Goal: Information Seeking & Learning: Learn about a topic

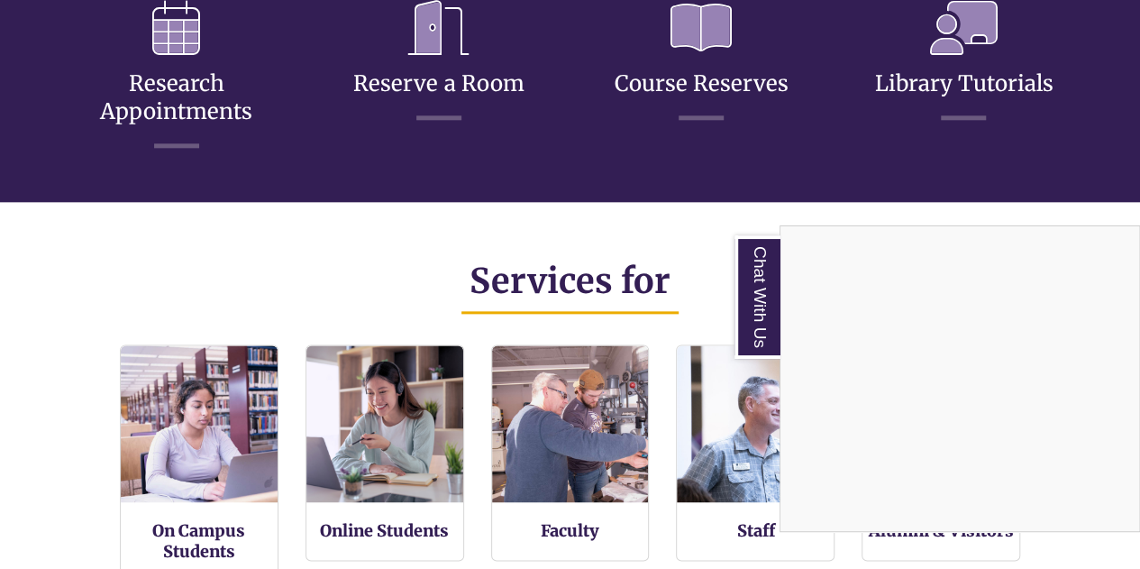
scroll to position [927, 0]
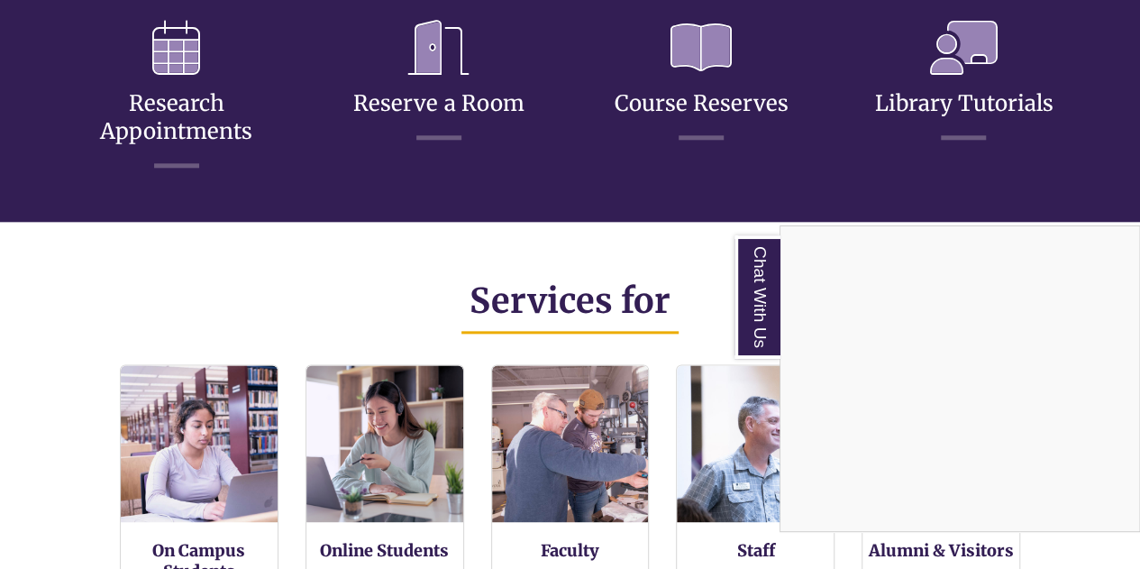
click at [646, 269] on div "Chat With Us" at bounding box center [570, 284] width 1140 height 569
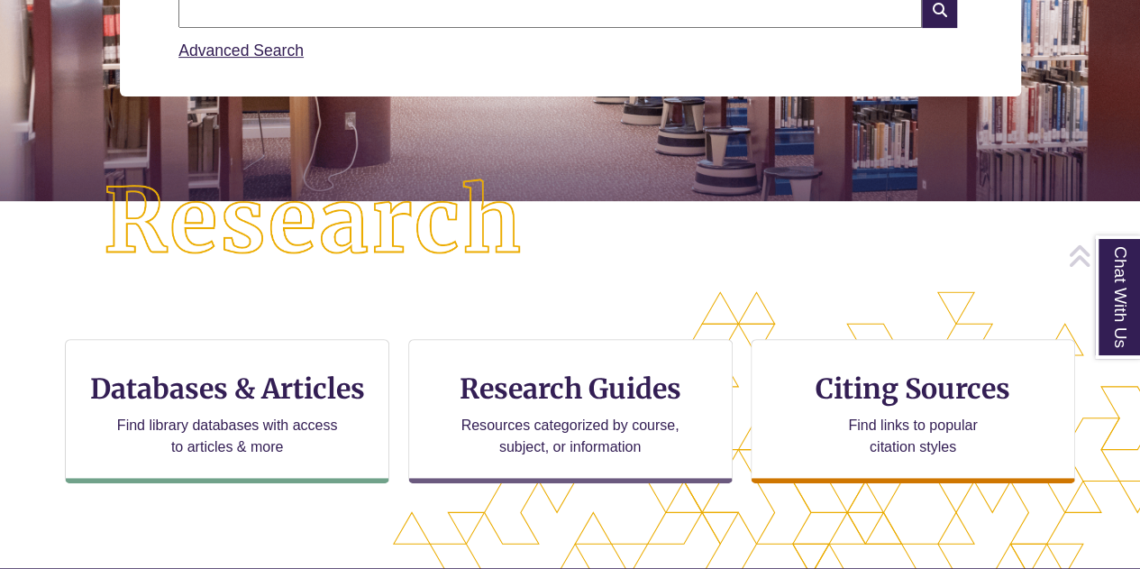
scroll to position [324, 0]
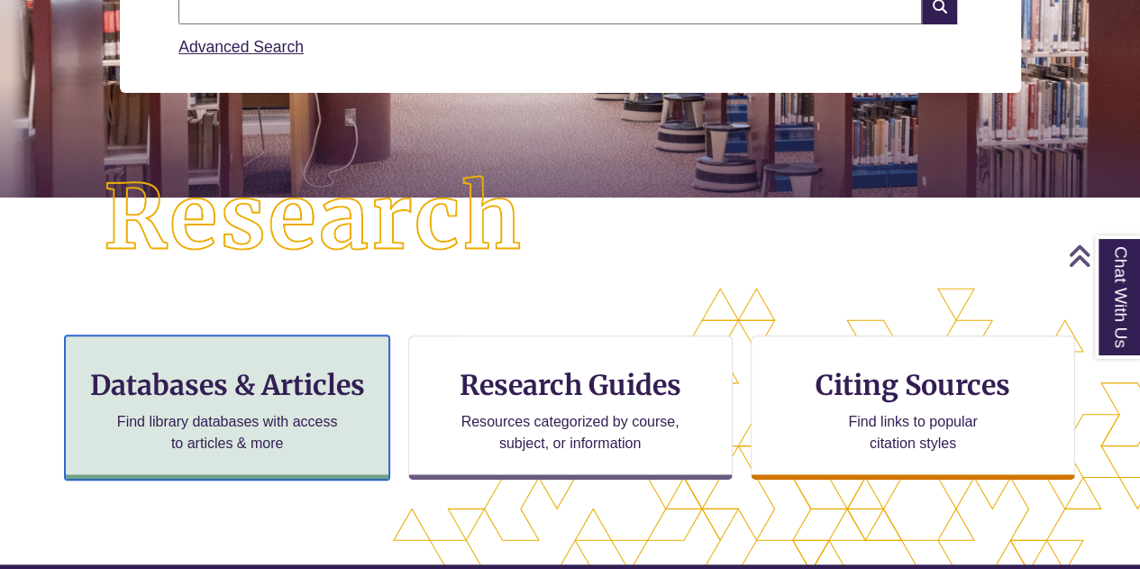
click at [294, 360] on div "Databases & Articles Find library databases with access to articles & more" at bounding box center [227, 407] width 324 height 144
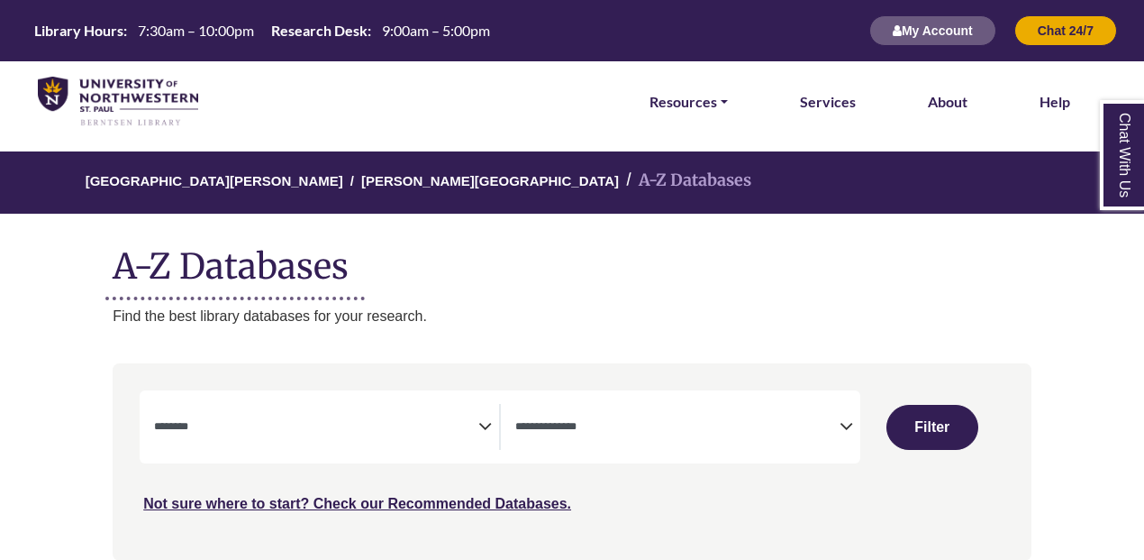
select select "Database Subject Filter"
select select "Database Types Filter"
select select "Database Subject Filter"
select select "Database Types Filter"
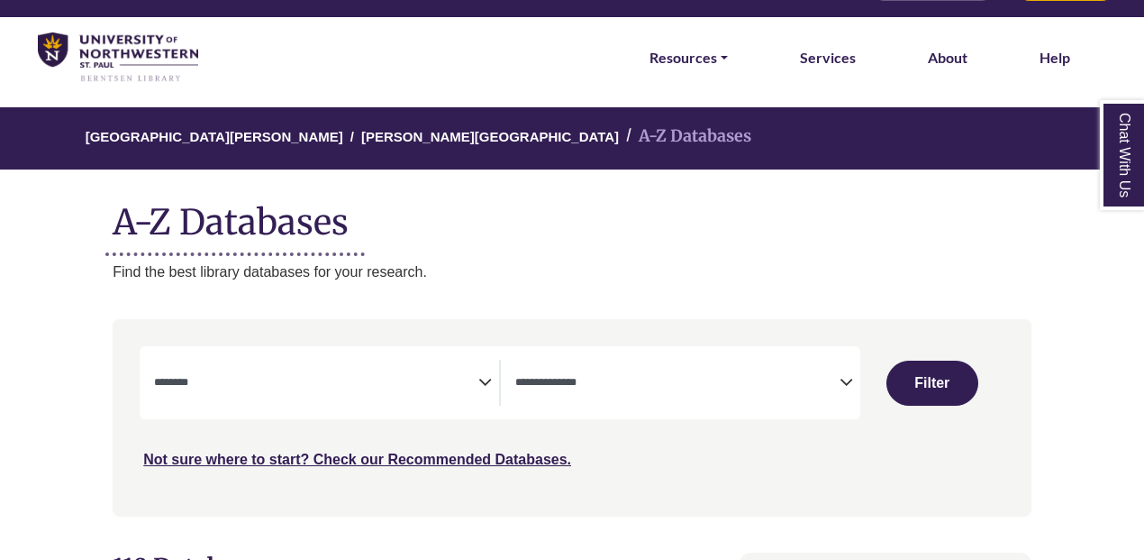
scroll to position [49, 0]
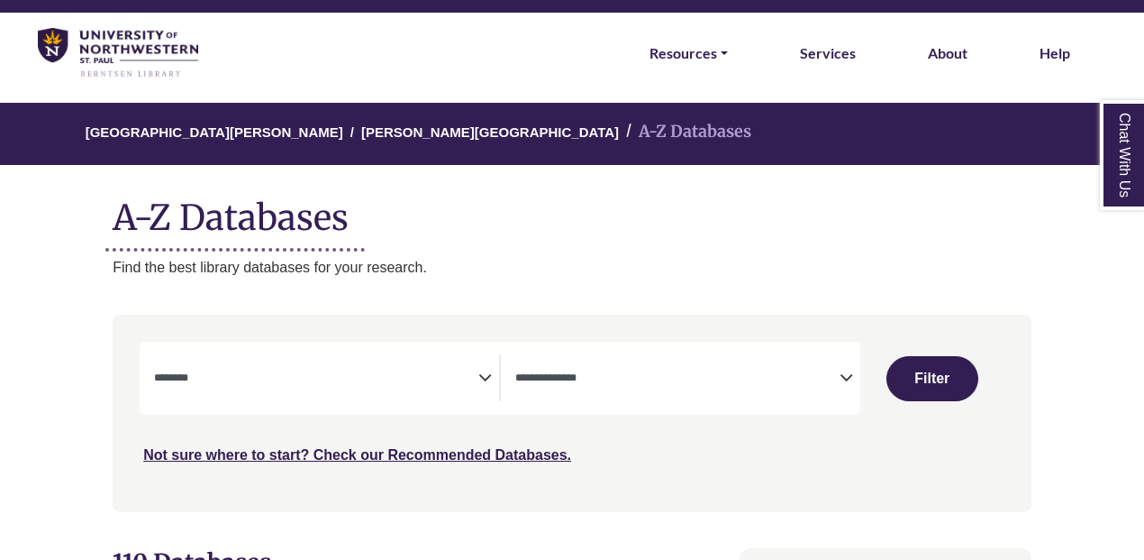
click at [432, 399] on span "Search filters" at bounding box center [316, 378] width 324 height 46
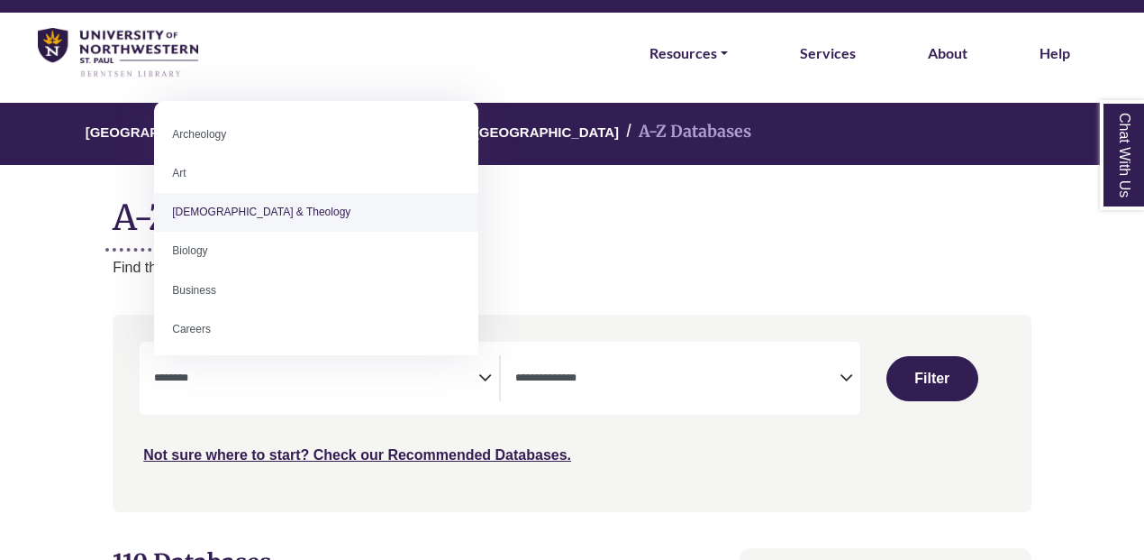
select select "*****"
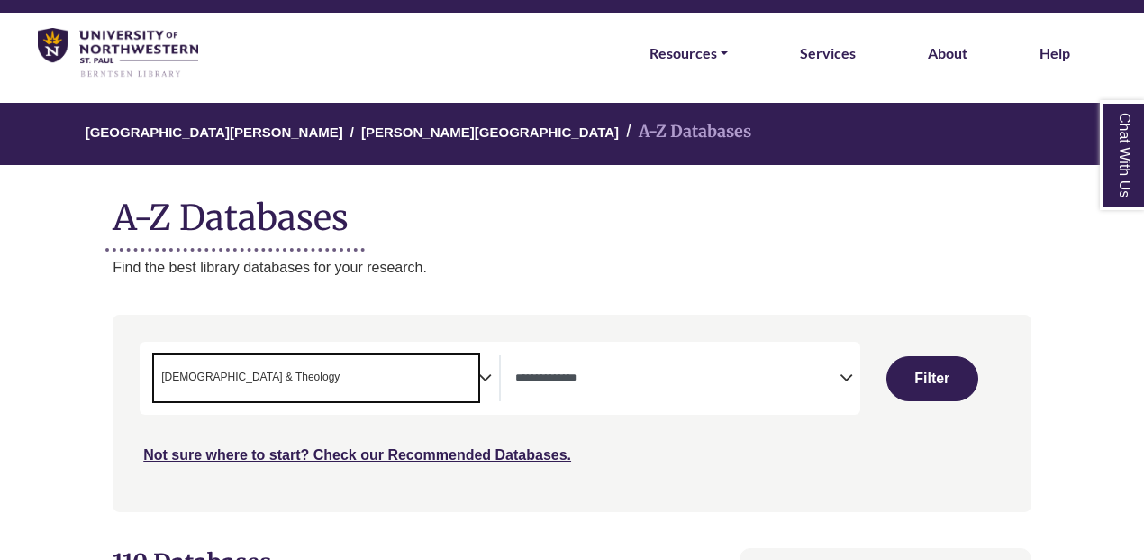
click at [607, 362] on span "Search filters" at bounding box center [677, 378] width 324 height 46
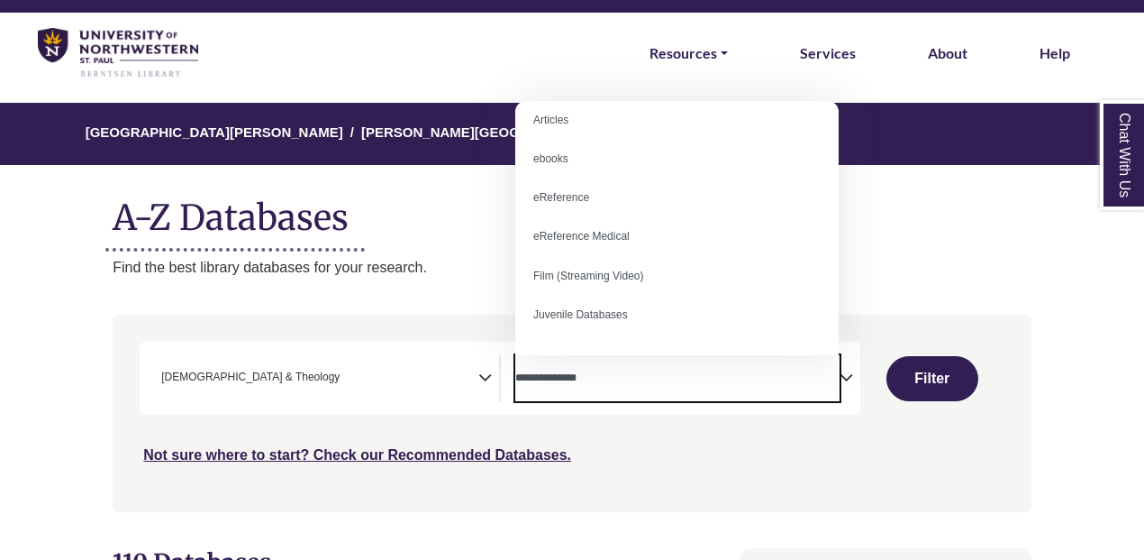
scroll to position [0, 0]
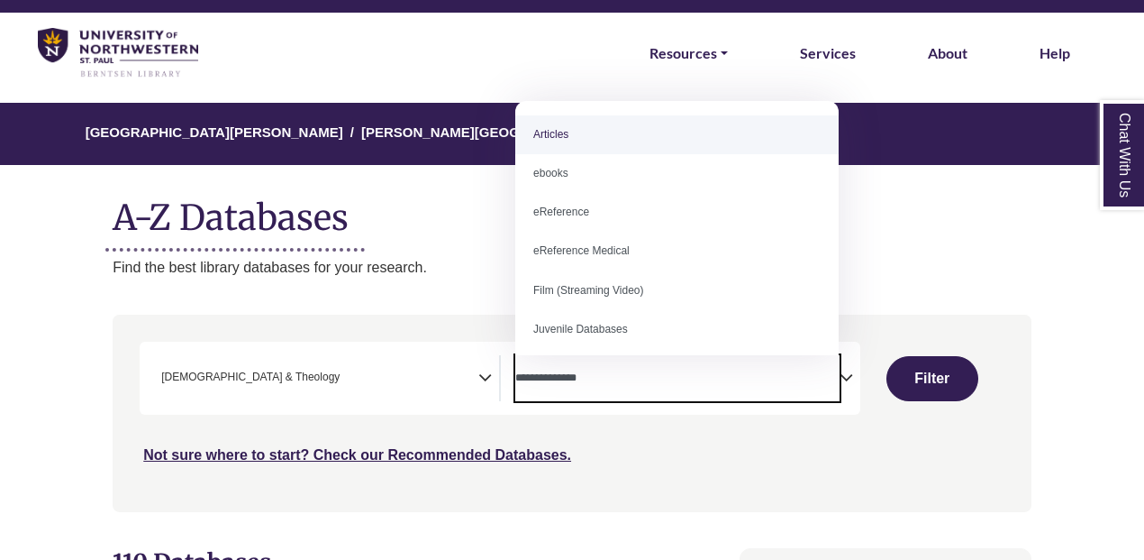
select select "*****"
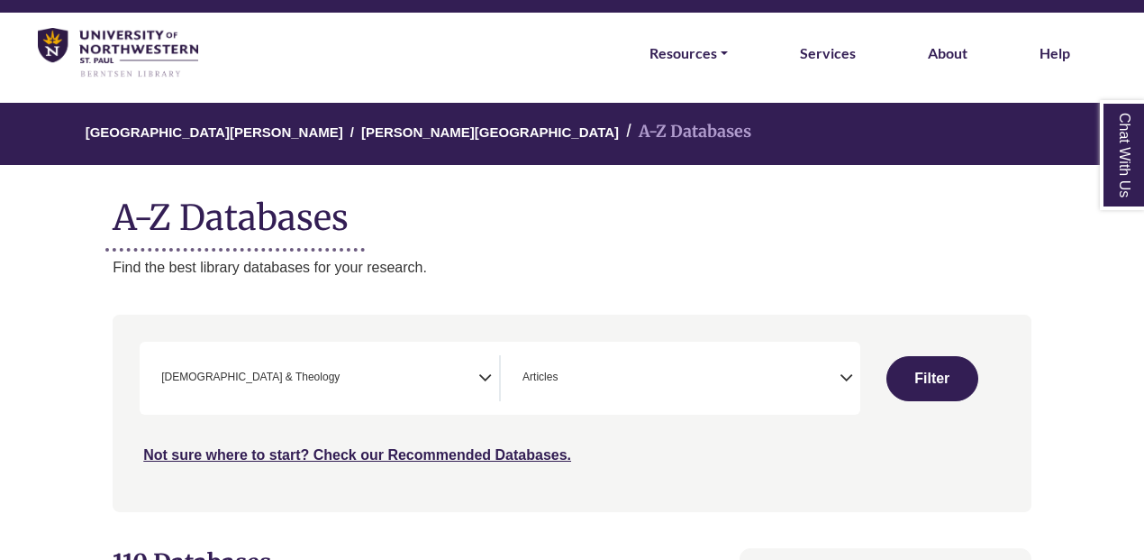
click at [908, 405] on div "Clear Filters Filter" at bounding box center [932, 377] width 144 height 73
click at [911, 354] on div "Clear Filters Filter" at bounding box center [932, 377] width 144 height 73
click at [948, 370] on button "Filter" at bounding box center [933, 378] width 92 height 45
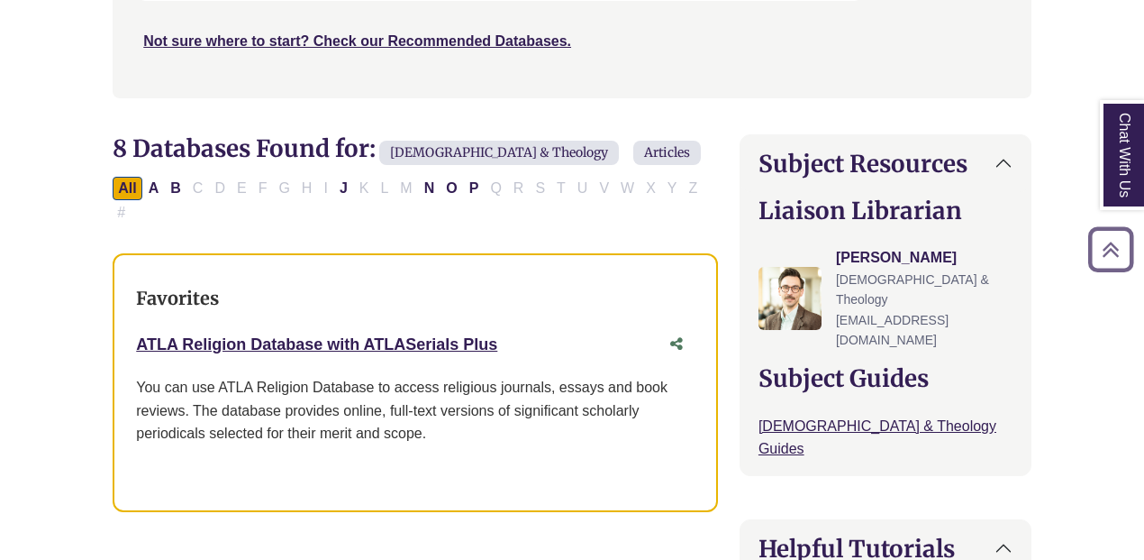
scroll to position [463, 0]
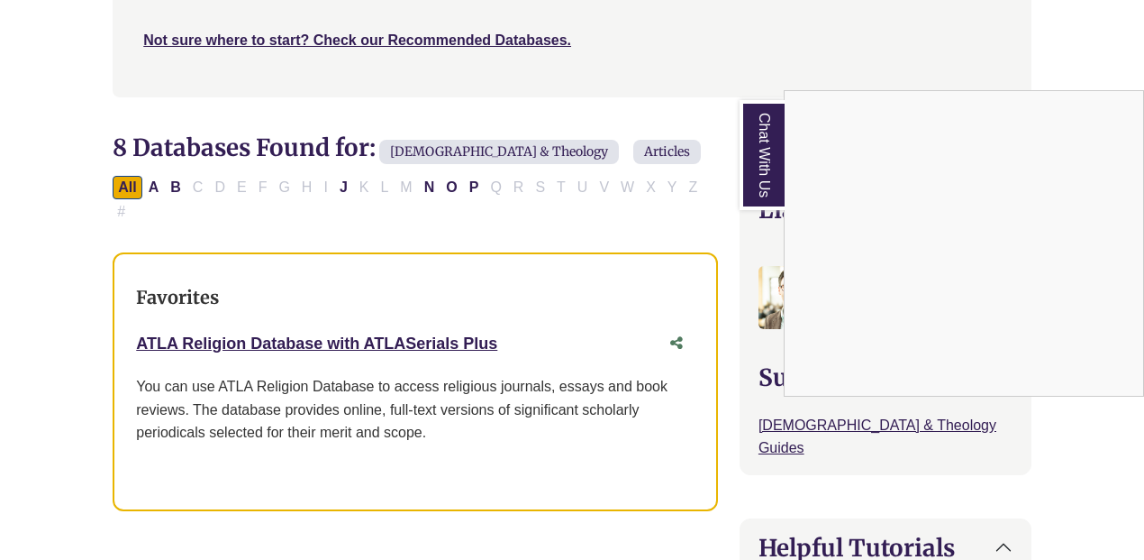
click at [663, 136] on div "Chat With Us" at bounding box center [572, 280] width 1144 height 560
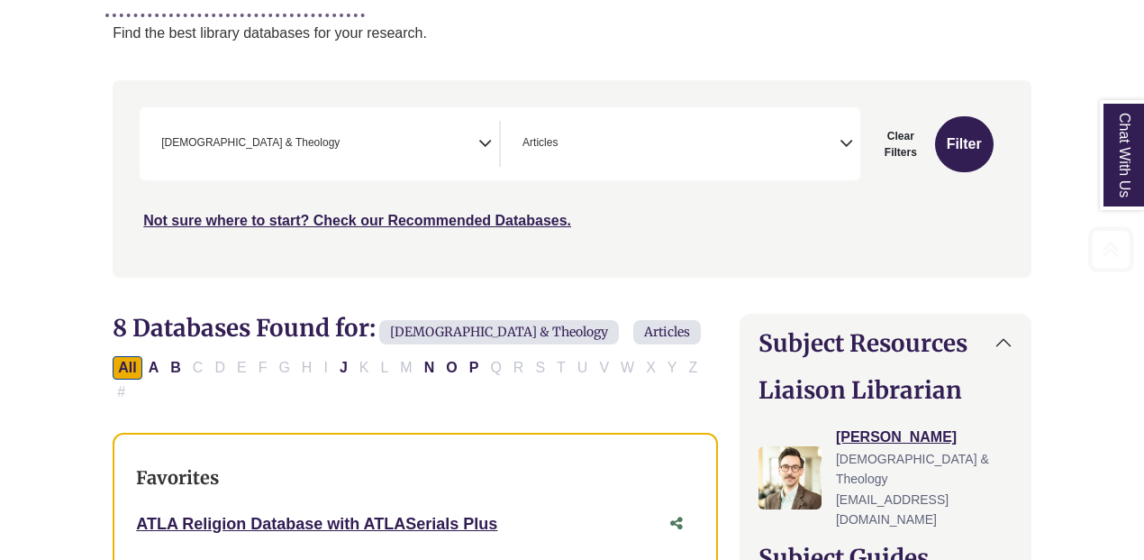
scroll to position [285, 0]
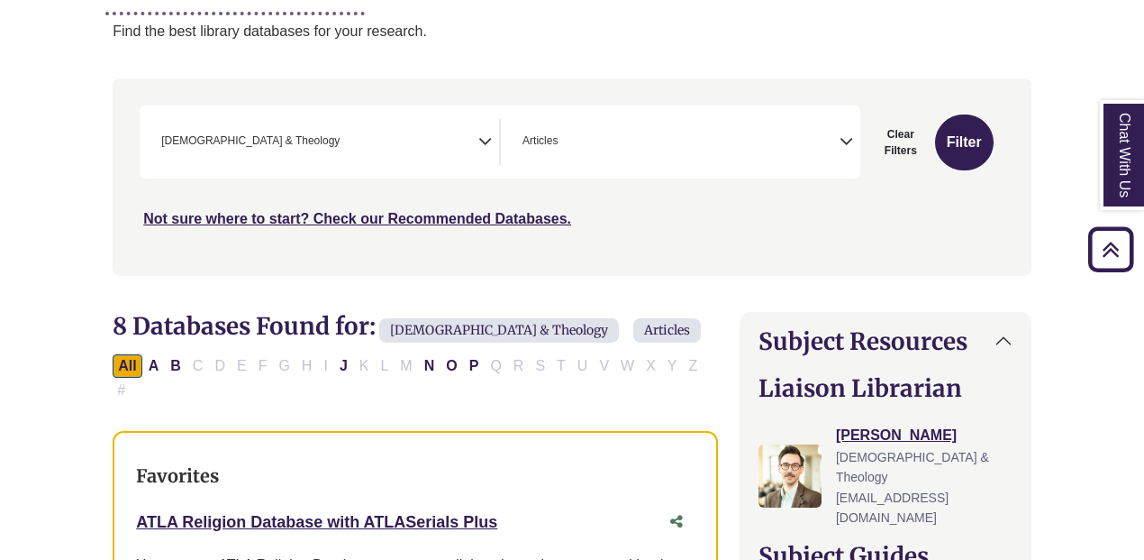
click at [481, 147] on icon "Search filters" at bounding box center [485, 138] width 14 height 27
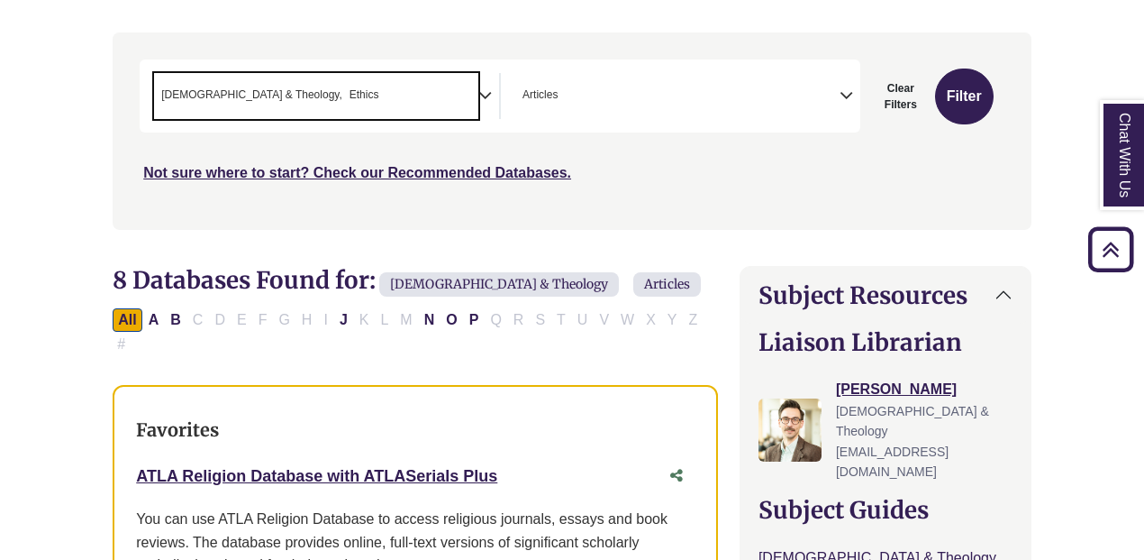
scroll to position [333, 0]
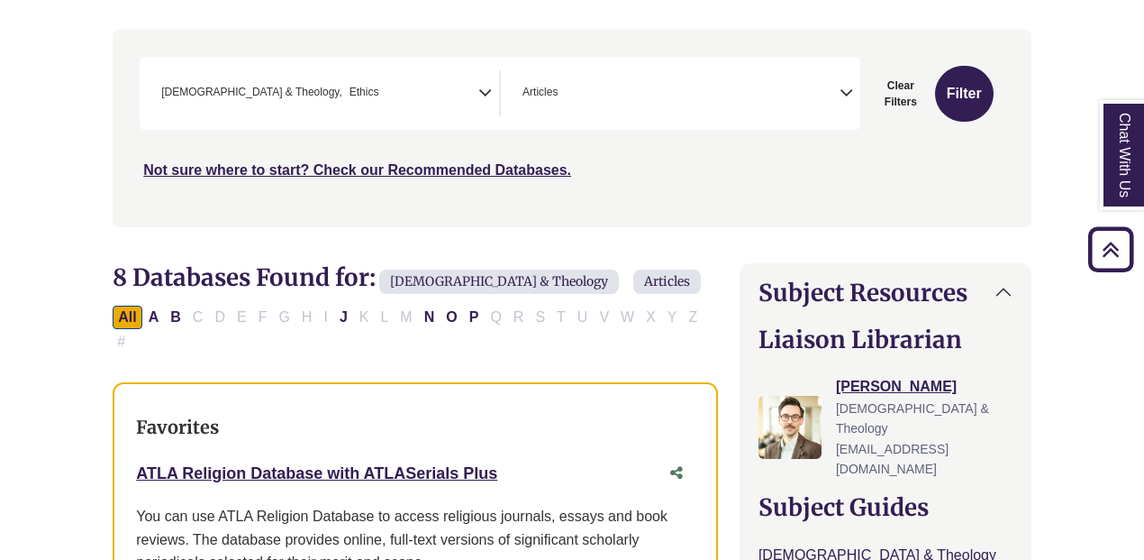
drag, startPoint x: 605, startPoint y: 208, endPoint x: 488, endPoint y: 80, distance: 173.5
click at [488, 80] on icon "Search filters" at bounding box center [485, 90] width 14 height 27
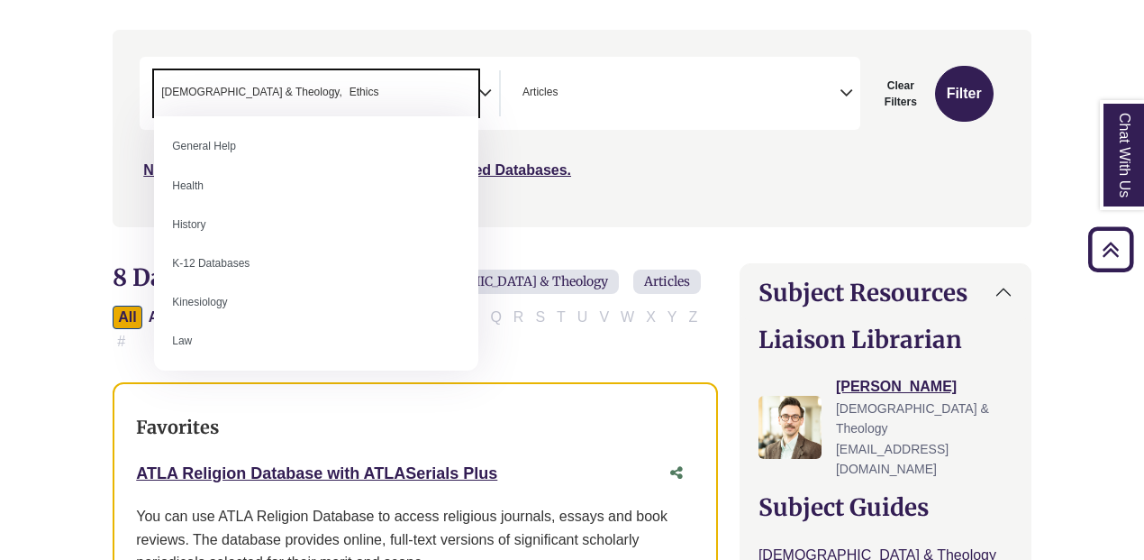
scroll to position [930, 0]
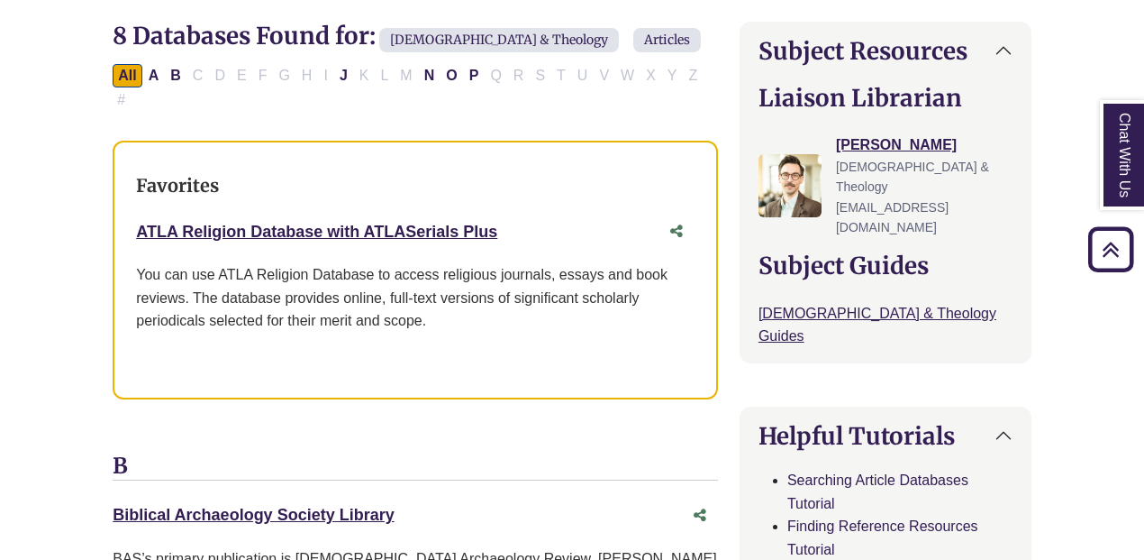
scroll to position [568, 0]
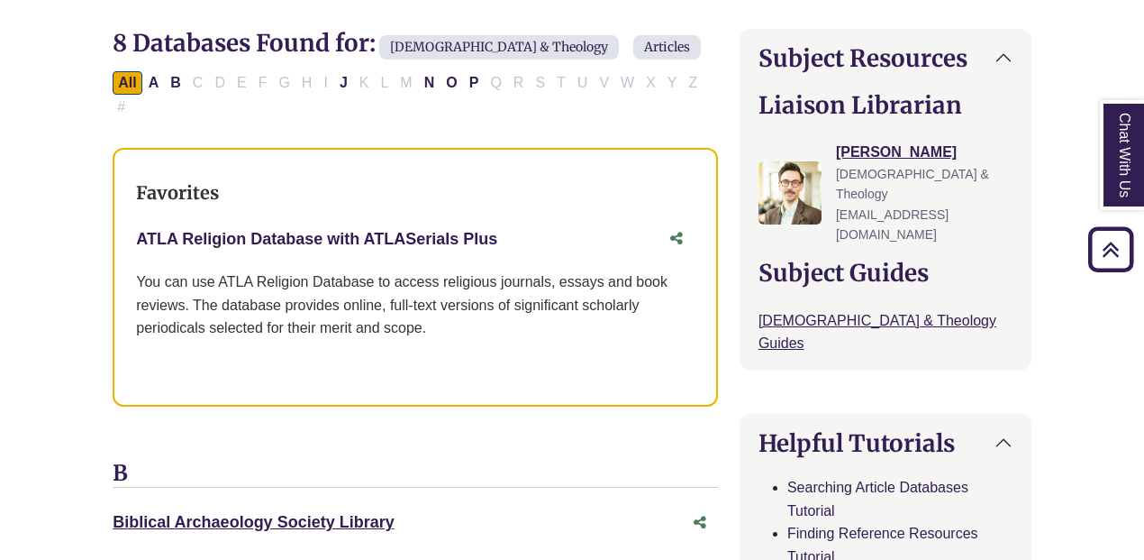
click at [382, 230] on link "ATLA Religion Database with ATLASerials Plus This link opens in a new window" at bounding box center [316, 239] width 361 height 18
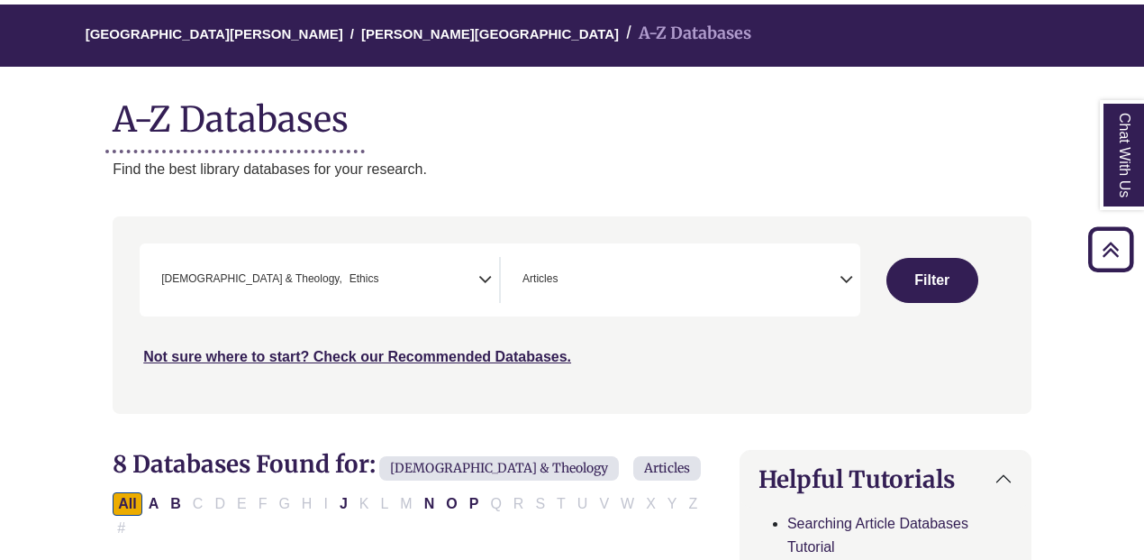
select select "Database Subject Filter"
select select "Database Types Filter"
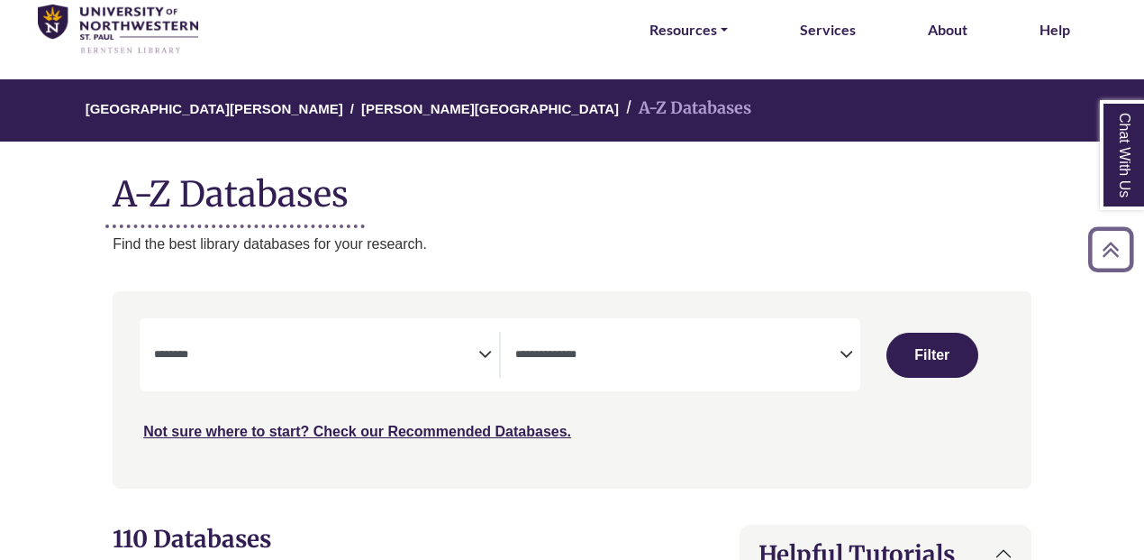
scroll to position [49, 0]
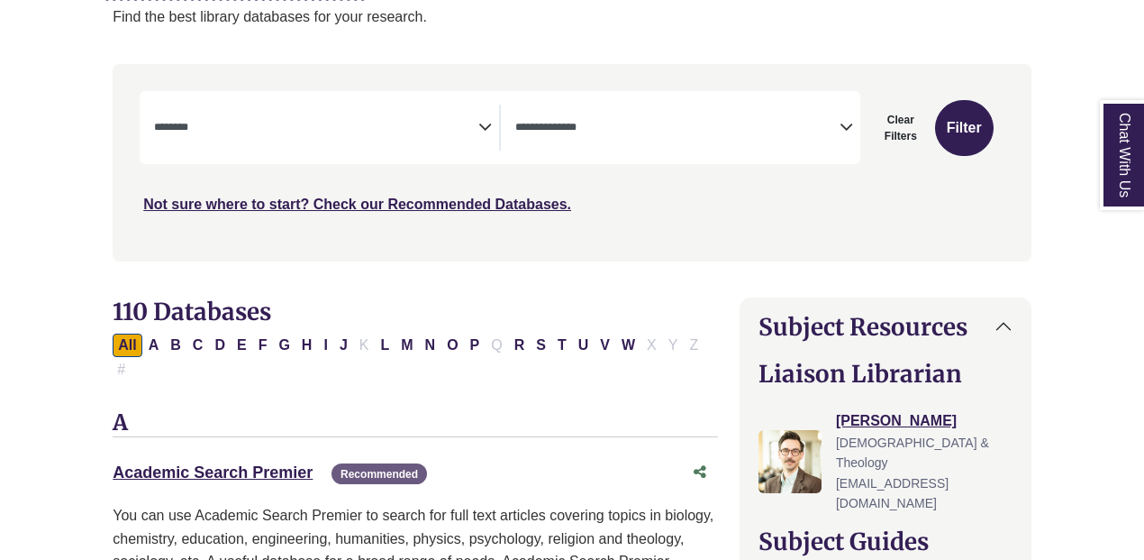
select select "*****"
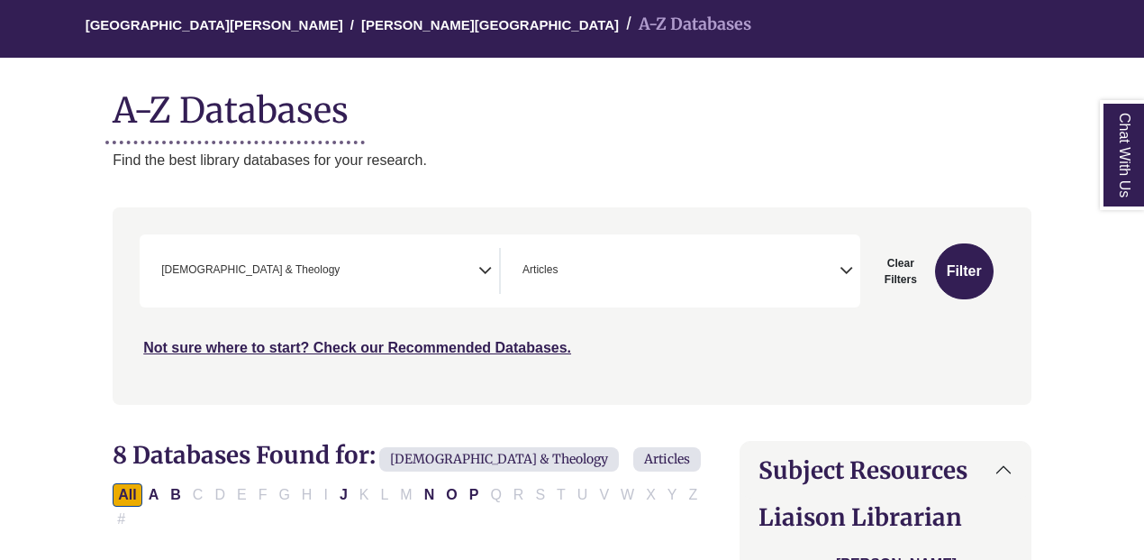
scroll to position [157, 0]
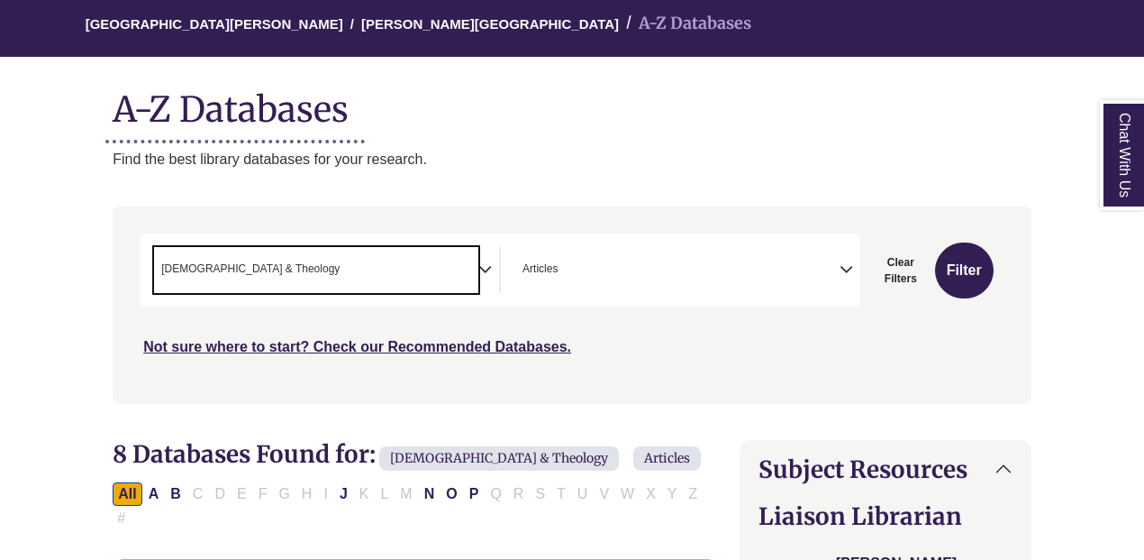
click at [301, 264] on span "× Bible & Theology" at bounding box center [316, 270] width 324 height 46
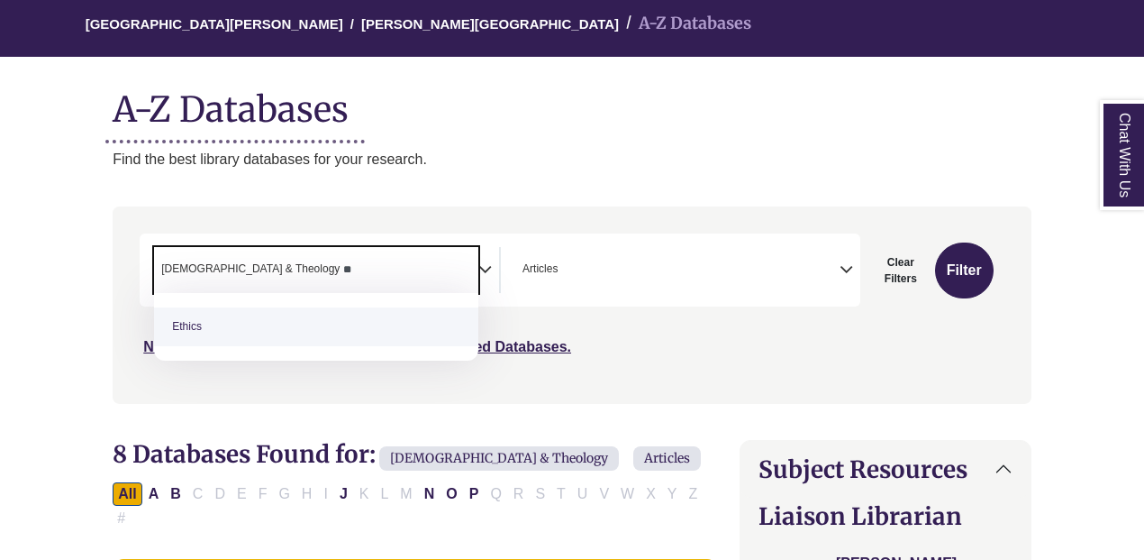
type textarea "**"
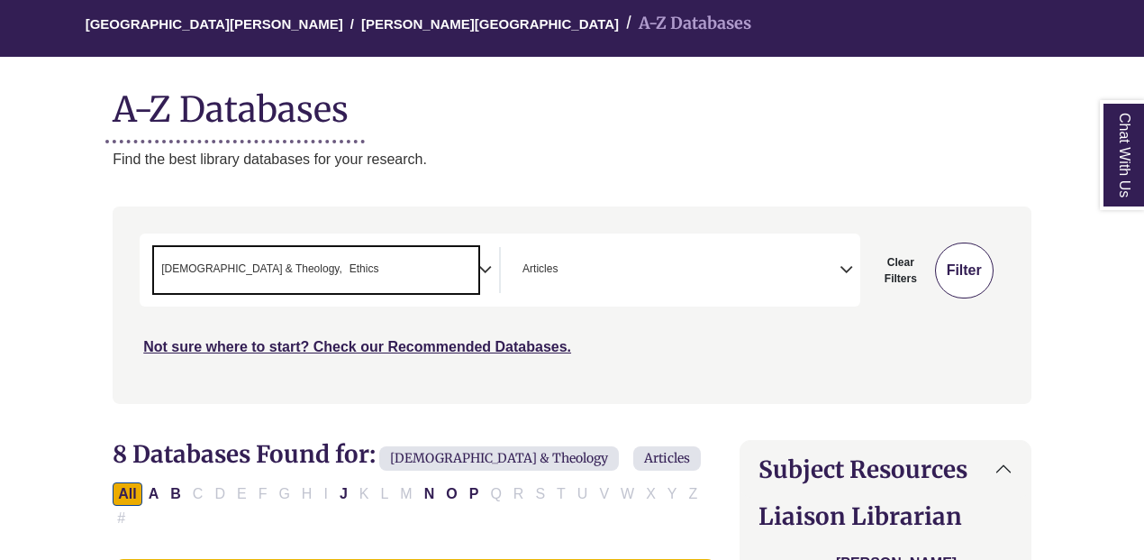
click at [979, 270] on button "Filter" at bounding box center [964, 270] width 59 height 56
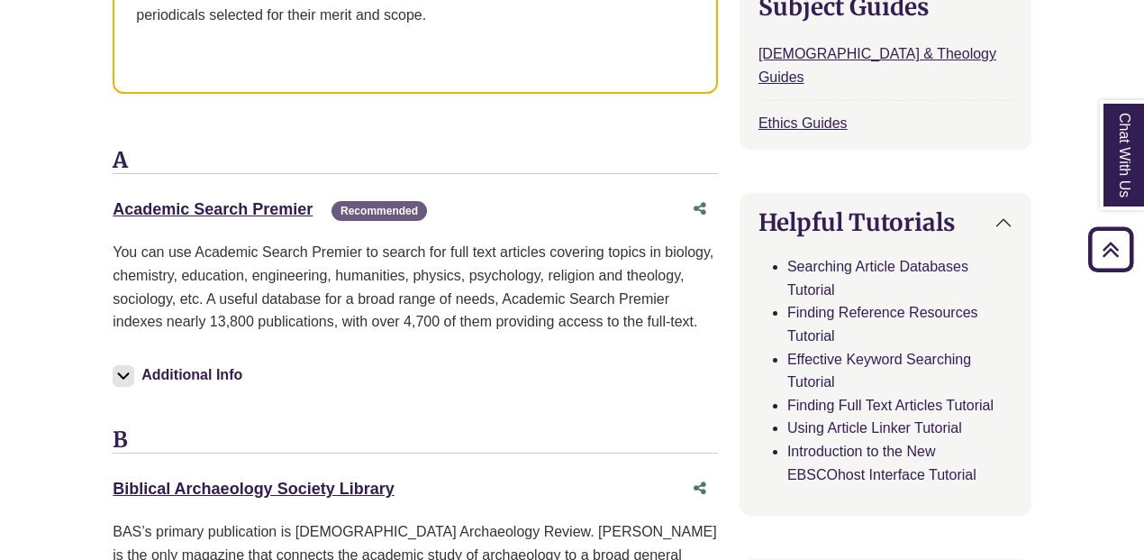
scroll to position [933, 0]
click at [584, 240] on p "You can use Academic Search Premier to search for full text articles covering t…" at bounding box center [415, 286] width 605 height 92
click at [262, 199] on link "Academic Search Premier This link opens in a new window" at bounding box center [213, 208] width 200 height 18
